Goal: Information Seeking & Learning: Learn about a topic

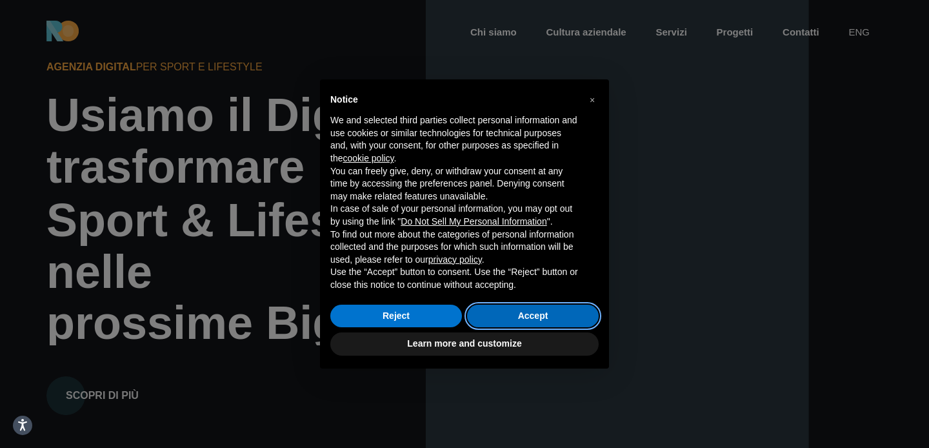
click at [496, 324] on button "Accept" at bounding box center [533, 315] width 132 height 23
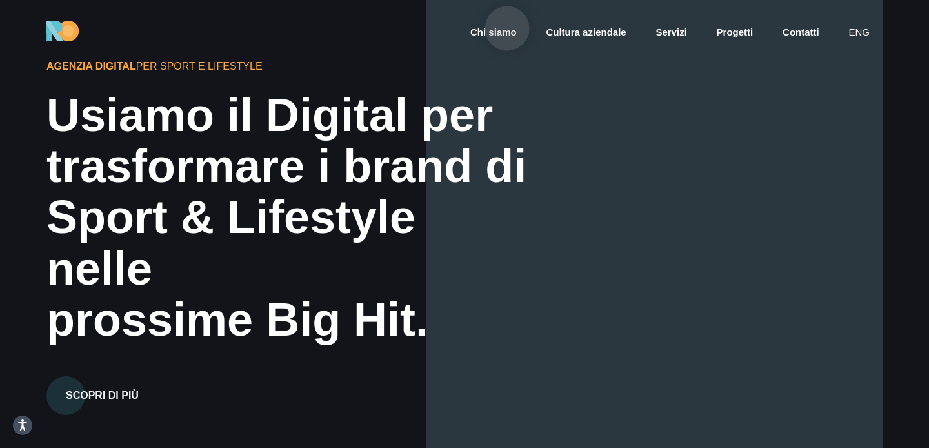
click at [507, 28] on link "Chi siamo" at bounding box center [493, 32] width 49 height 15
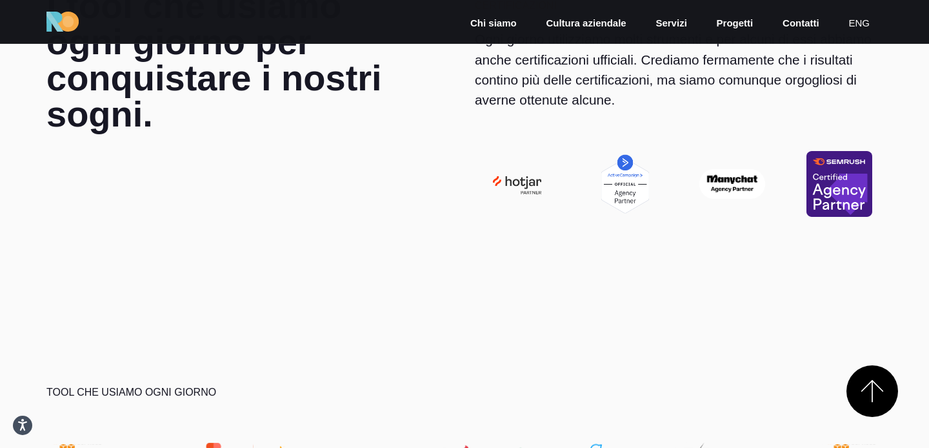
scroll to position [3505, 0]
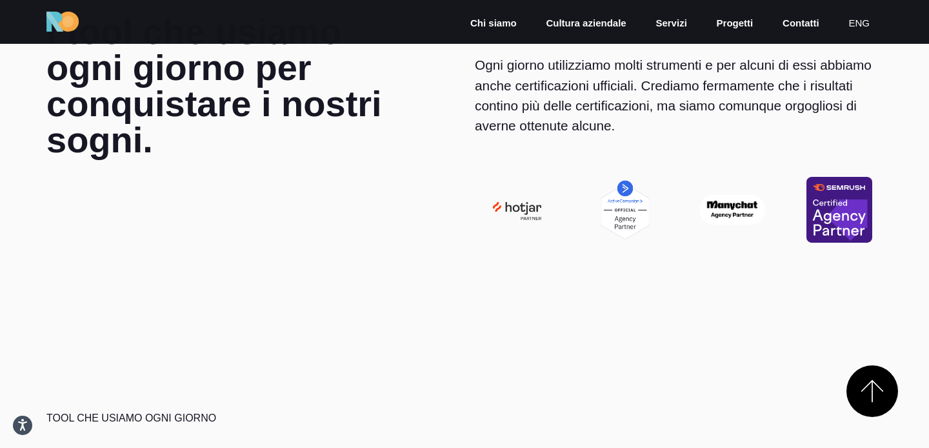
click at [570, 153] on div "Certificazioni Ogni giorno utilizziamo molti strumenti e per alcuni di essi abb…" at bounding box center [678, 128] width 428 height 229
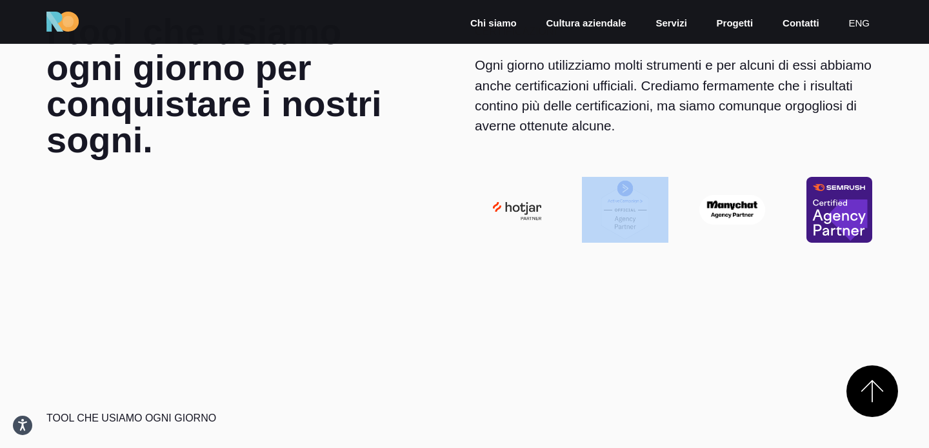
click at [570, 153] on div "Certificazioni Ogni giorno utilizziamo molti strumenti e per alcuni di essi abb…" at bounding box center [678, 128] width 428 height 229
click at [699, 139] on div "Certificazioni Ogni giorno utilizziamo molti strumenti e per alcuni di essi abb…" at bounding box center [678, 128] width 428 height 229
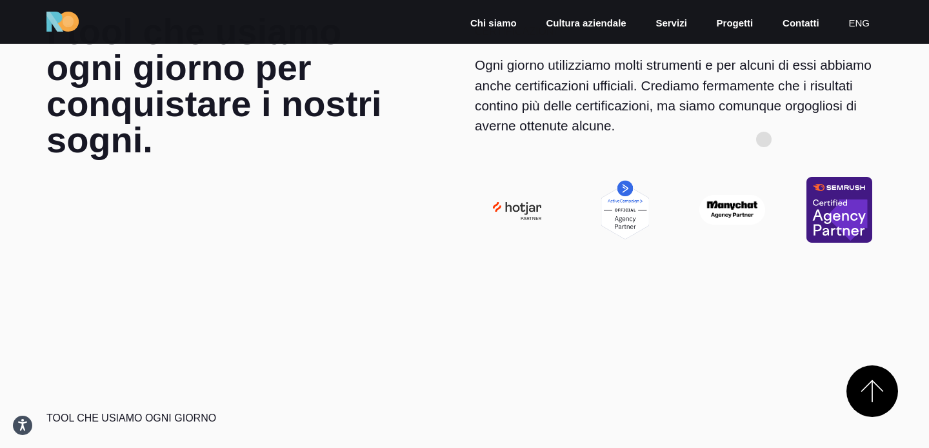
click at [764, 139] on div "Certificazioni Ogni giorno utilizziamo molti strumenti e per alcuni di essi abb…" at bounding box center [678, 128] width 428 height 229
